Goal: Transaction & Acquisition: Purchase product/service

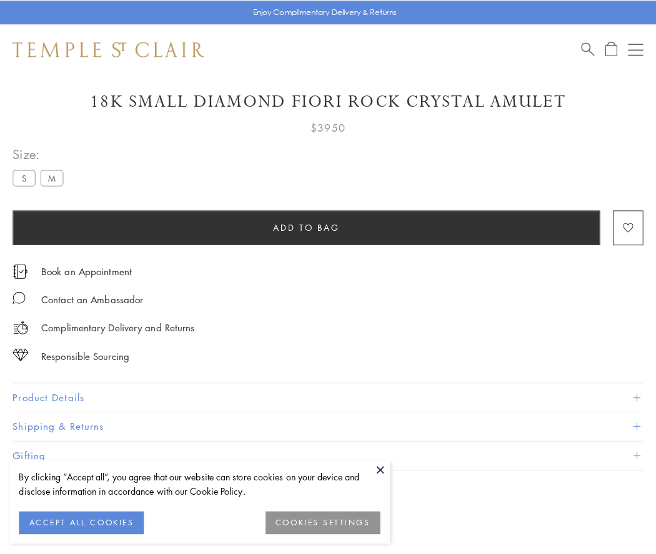
scroll to position [54, 0]
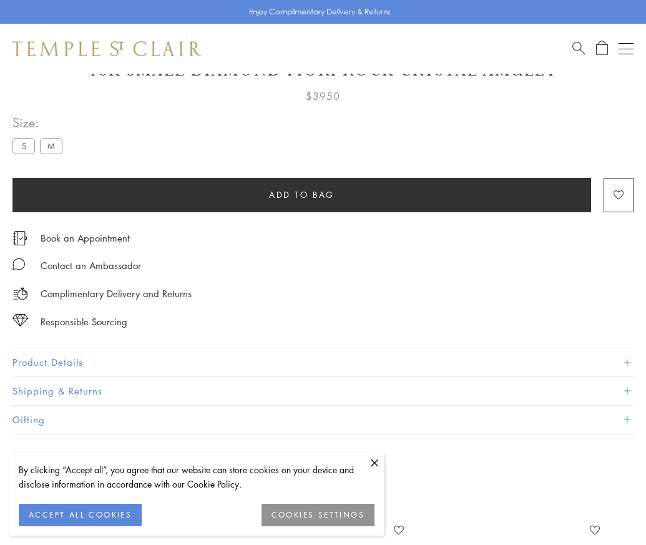
click at [302, 194] on span "Add to bag" at bounding box center [302, 195] width 66 height 14
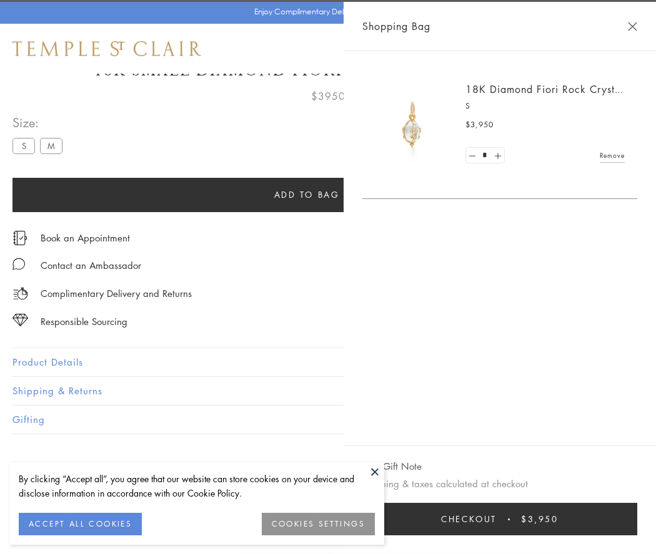
click at [503, 520] on button "Checkout $3,950" at bounding box center [499, 519] width 275 height 32
